Goal: Check status: Check status

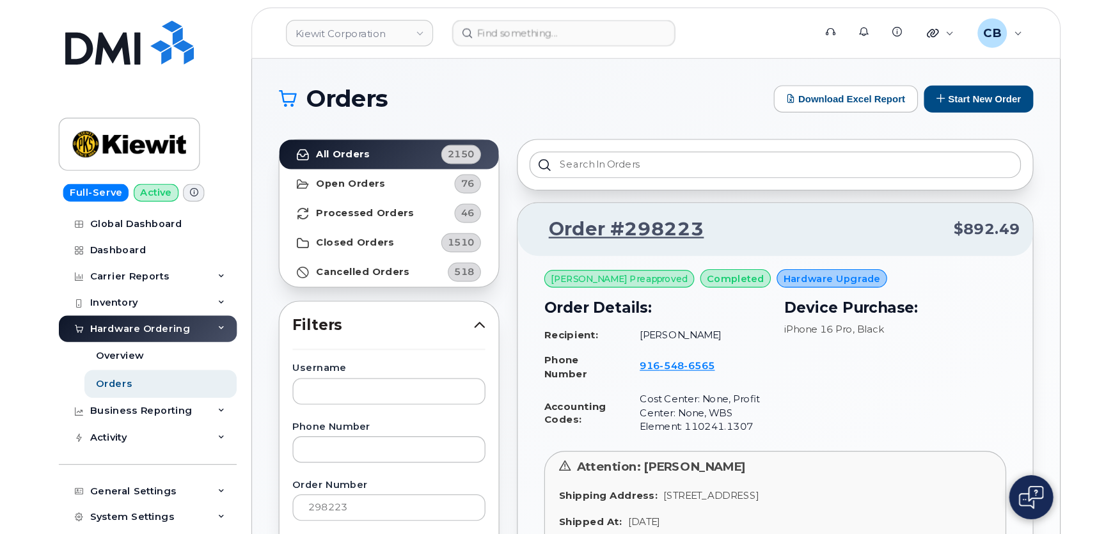
scroll to position [116, 0]
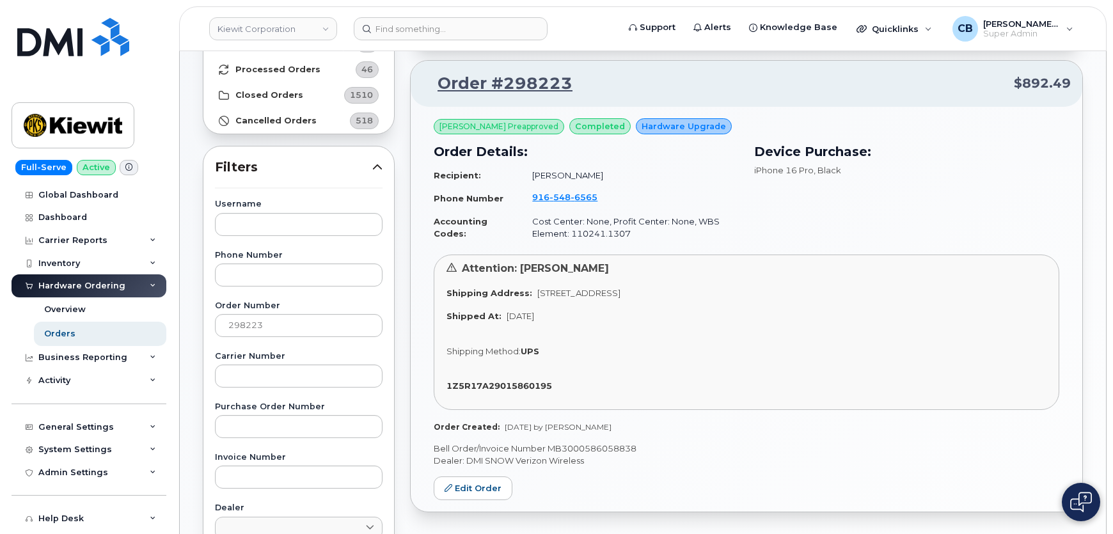
drag, startPoint x: 789, startPoint y: 408, endPoint x: 798, endPoint y: 410, distance: 9.8
click at [789, 408] on div "Attention: Jalal Akkari Shipping Address: 4650 Business Center Dr FAIRFIELD CA …" at bounding box center [746, 332] width 625 height 155
click at [59, 332] on div "Orders" at bounding box center [59, 334] width 31 height 12
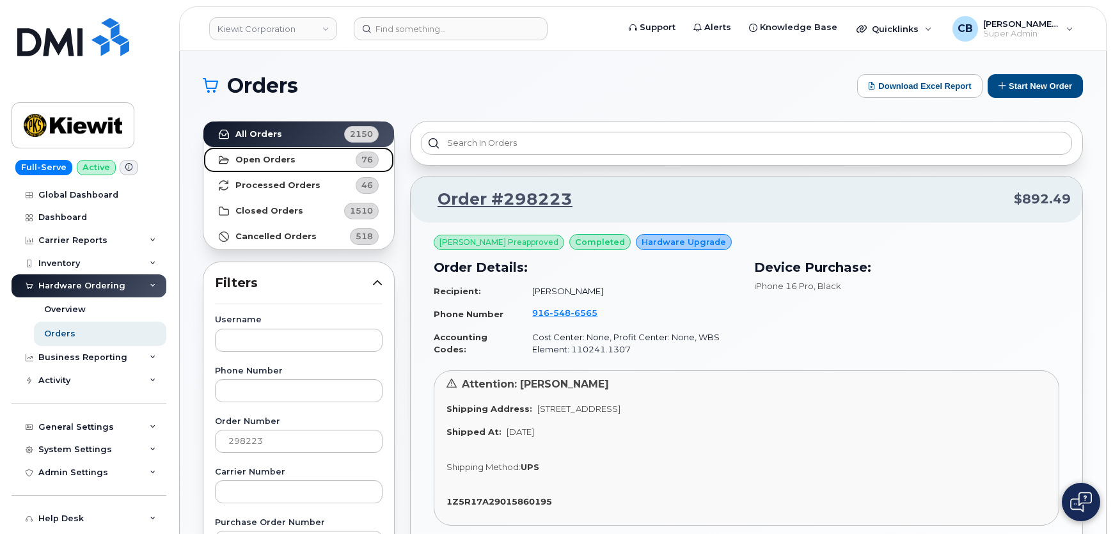
click at [267, 161] on strong "Open Orders" at bounding box center [265, 160] width 60 height 10
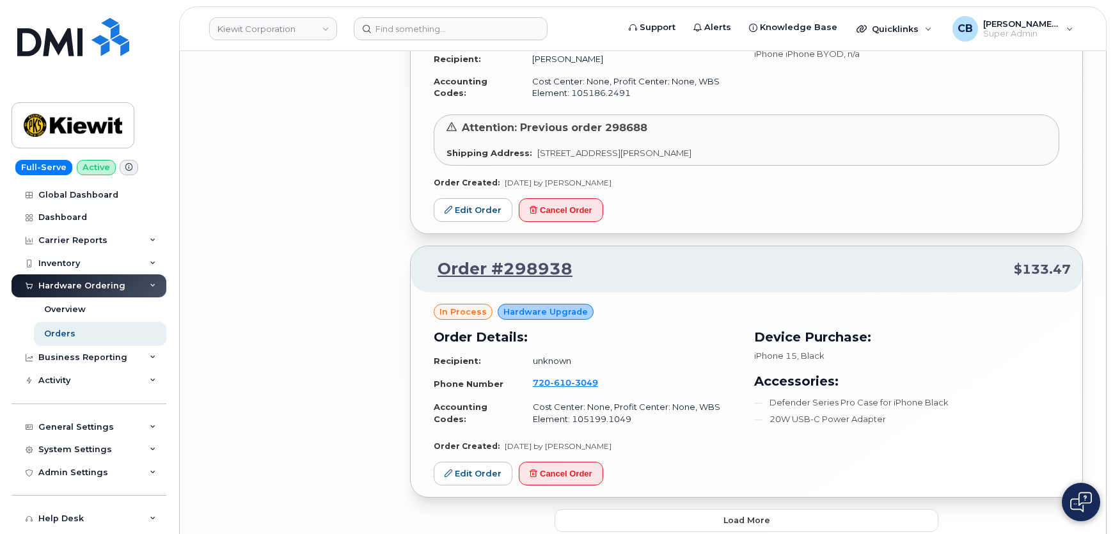
scroll to position [2577, 0]
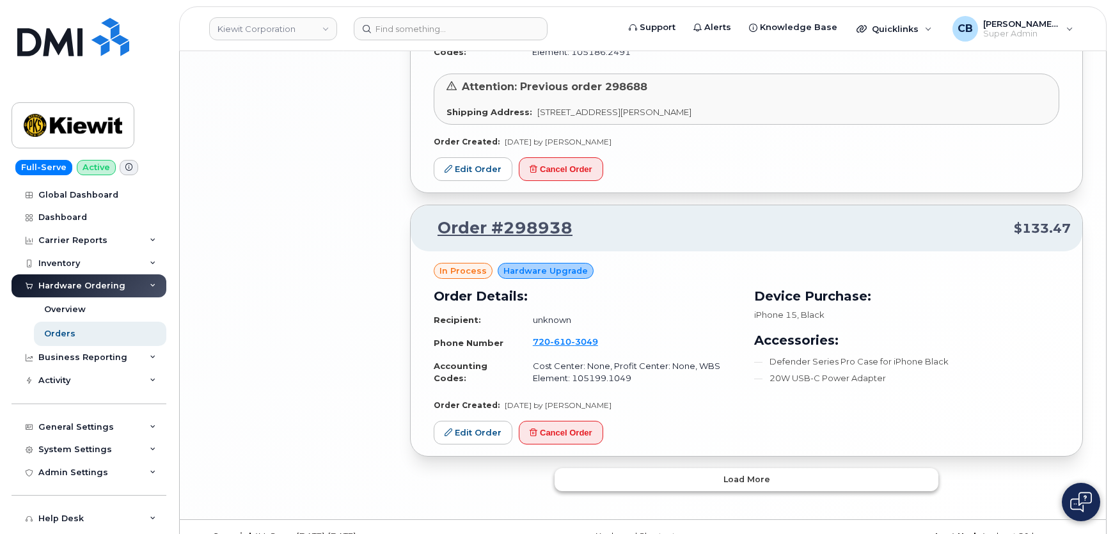
click at [715, 468] on button "Load more" at bounding box center [746, 479] width 384 height 23
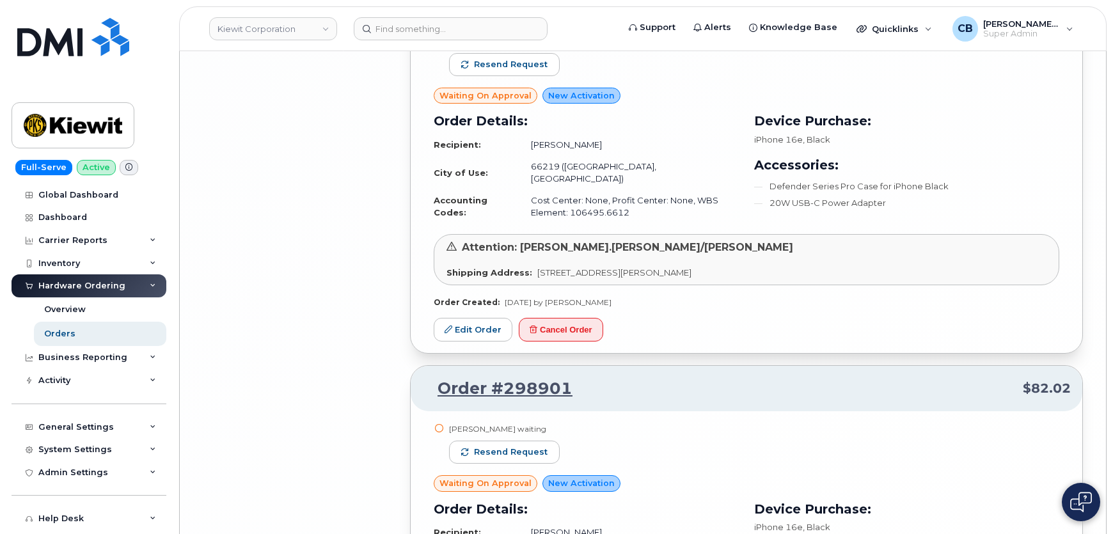
scroll to position [5717, 0]
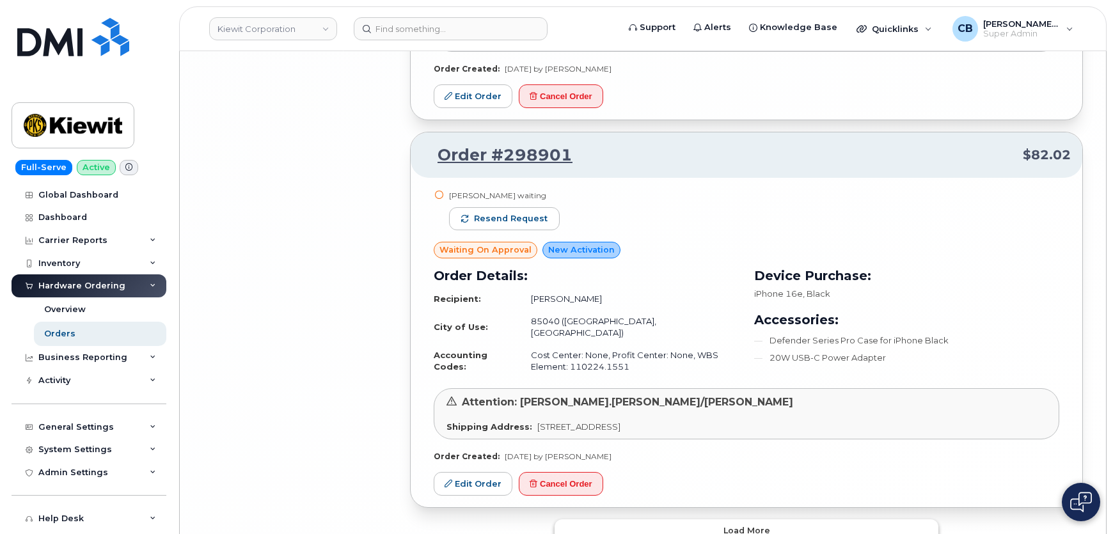
click at [742, 524] on span "Load more" at bounding box center [746, 530] width 47 height 12
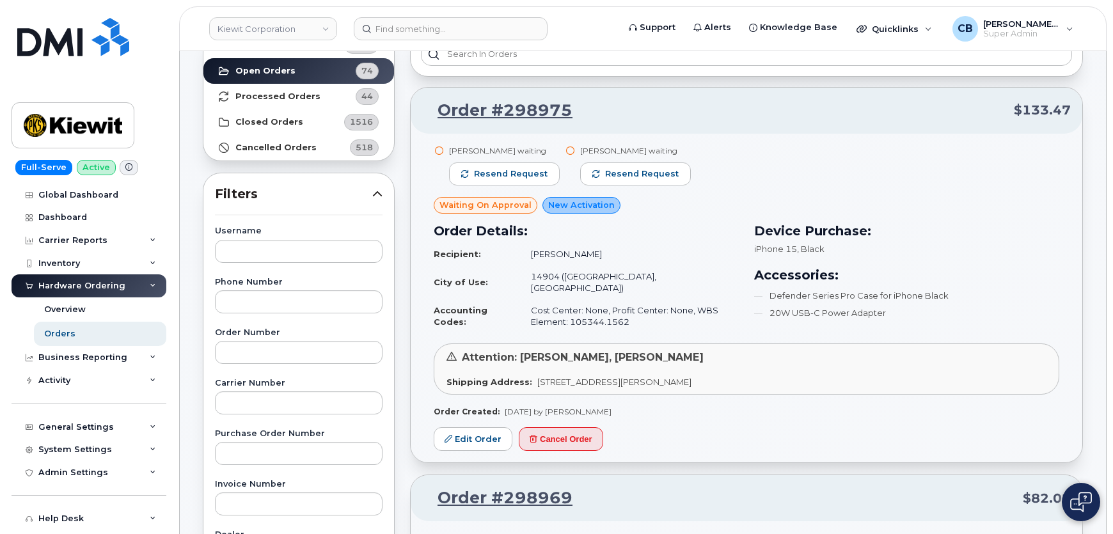
scroll to position [0, 0]
